Goal: Task Accomplishment & Management: Use online tool/utility

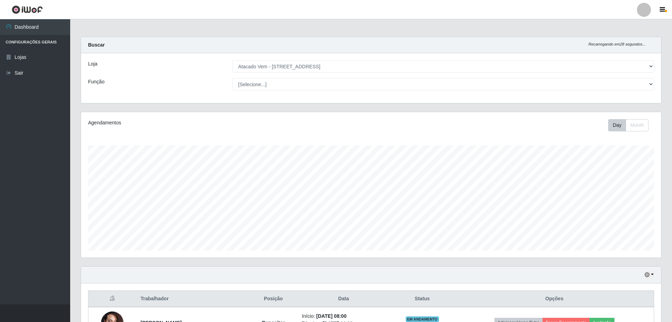
select select "461"
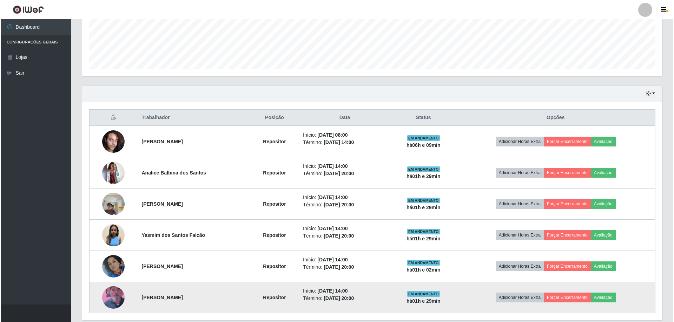
scroll to position [206, 0]
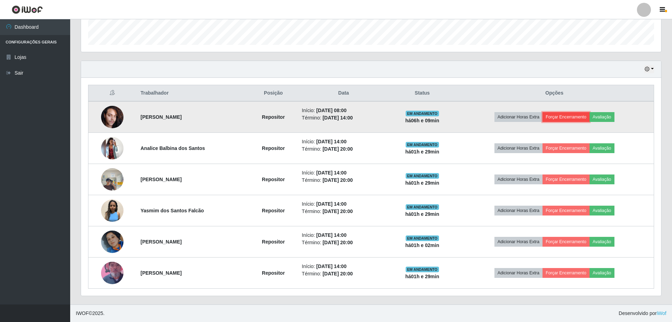
click at [579, 119] on button "Forçar Encerramento" at bounding box center [565, 117] width 47 height 10
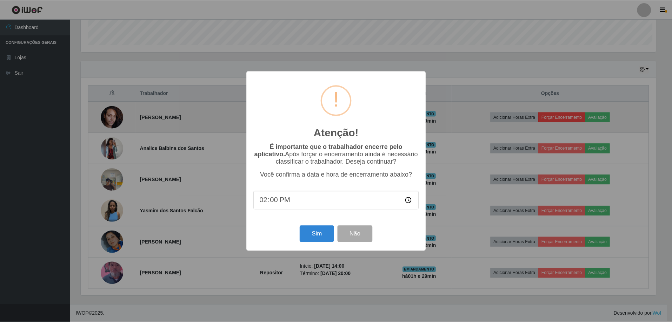
scroll to position [146, 576]
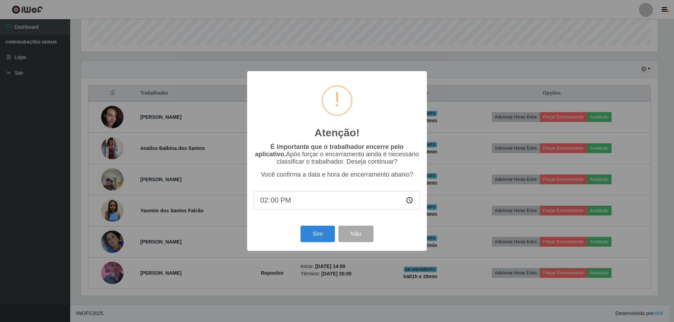
drag, startPoint x: 273, startPoint y: 84, endPoint x: 317, endPoint y: 83, distance: 44.2
click at [317, 83] on div "Atenção! ×" at bounding box center [337, 110] width 166 height 65
click at [366, 236] on button "Não" at bounding box center [355, 234] width 35 height 16
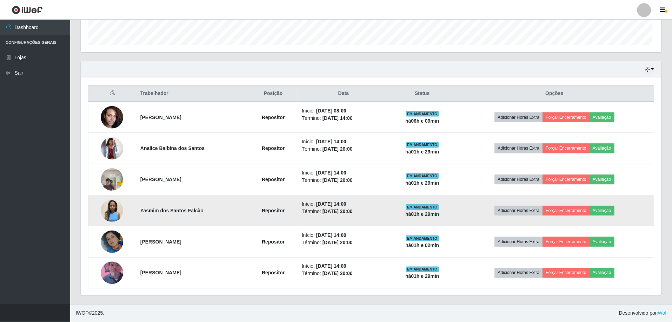
scroll to position [146, 580]
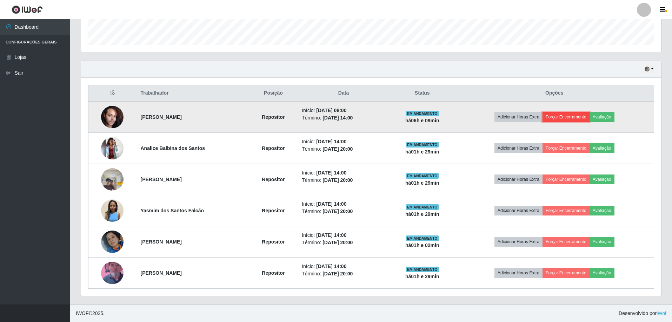
click at [563, 120] on button "Forçar Encerramento" at bounding box center [565, 117] width 47 height 10
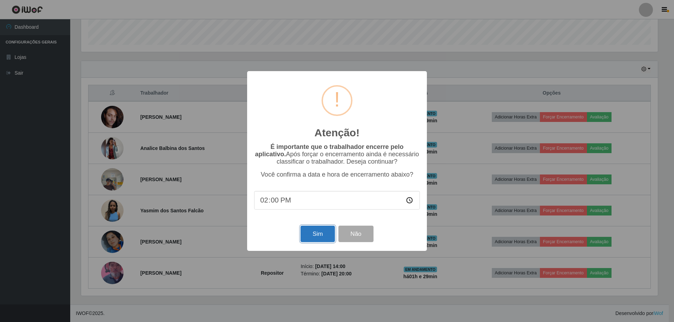
click at [323, 234] on button "Sim" at bounding box center [317, 234] width 34 height 16
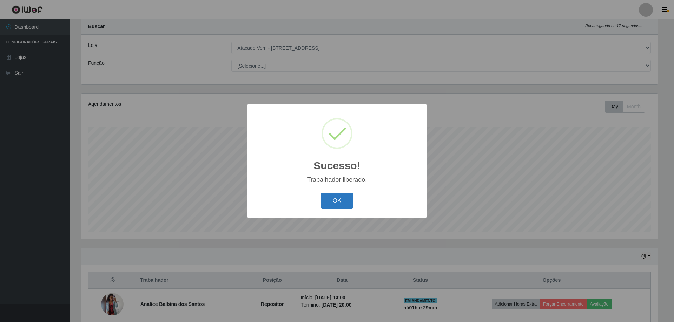
click at [335, 201] on button "OK" at bounding box center [337, 201] width 33 height 16
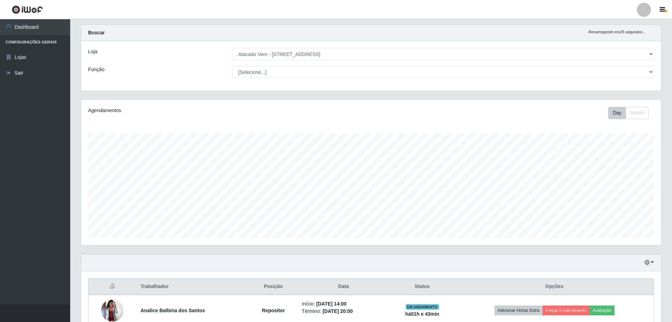
scroll to position [0, 0]
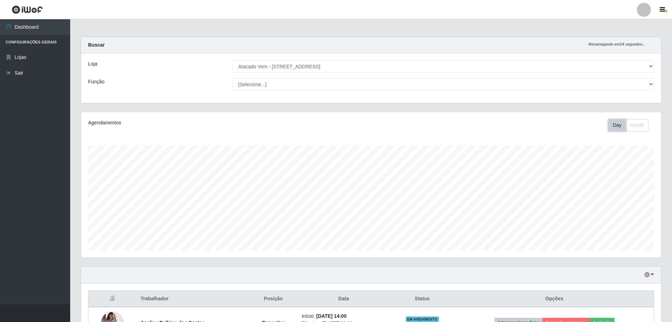
click at [616, 126] on button "Day" at bounding box center [617, 125] width 18 height 12
click at [634, 122] on button "Month" at bounding box center [637, 125] width 23 height 12
click at [621, 126] on button "Day" at bounding box center [617, 125] width 18 height 12
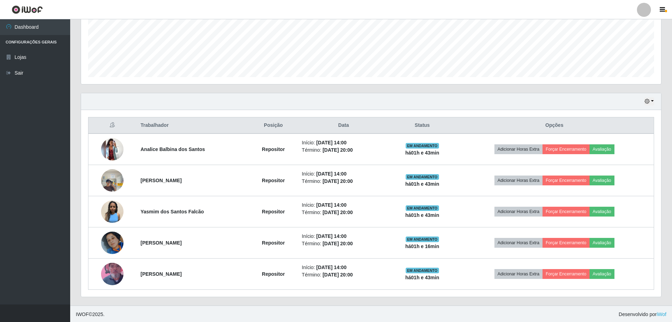
scroll to position [175, 0]
